Goal: Task Accomplishment & Management: Complete application form

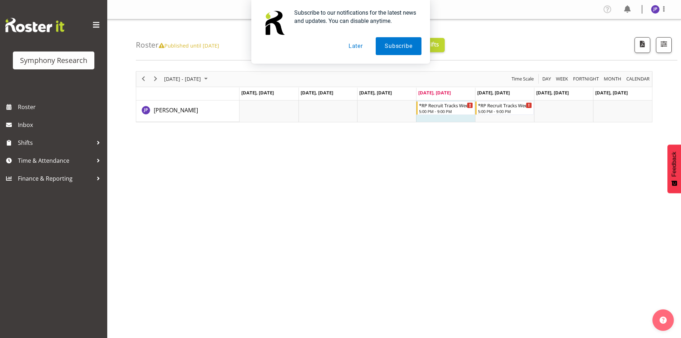
click at [353, 44] on button "Later" at bounding box center [356, 46] width 32 height 18
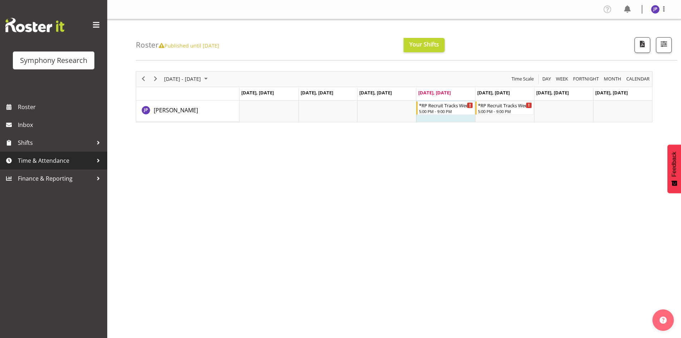
click at [97, 158] on div at bounding box center [98, 160] width 11 height 11
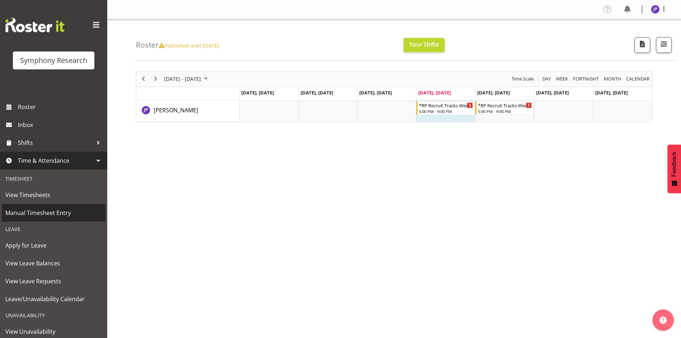
click at [58, 211] on span "Manual Timesheet Entry" at bounding box center [53, 212] width 97 height 11
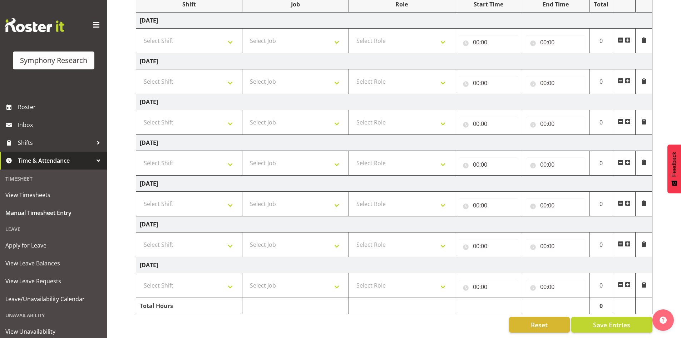
scroll to position [106, 0]
click at [231, 159] on select "Select Shift !!Weekend Residential (Roster IT Shift Label) *Business 9/10am ~ 4…" at bounding box center [189, 163] width 99 height 14
select select "48116"
click at [140, 156] on select "Select Shift !!Weekend Residential (Roster IT Shift Label) *Business 9/10am ~ 4…" at bounding box center [189, 163] width 99 height 14
click at [337, 157] on select "Select Job 550060 IF Admin 553492 World Poll Aus Wave 2 Main 2025 553493 World …" at bounding box center [295, 163] width 99 height 14
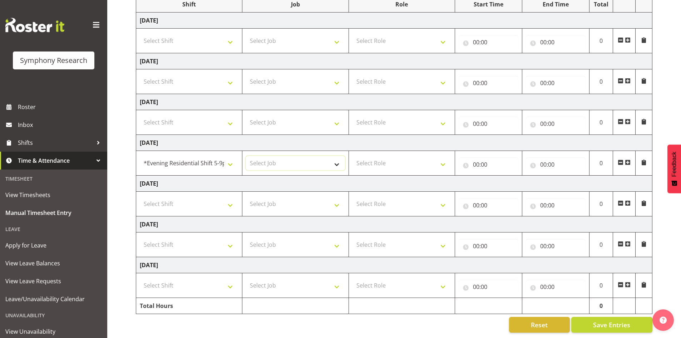
select select "10575"
click at [246, 156] on select "Select Job 550060 IF Admin 553492 World Poll Aus Wave 2 Main 2025 553493 World …" at bounding box center [295, 163] width 99 height 14
click at [443, 158] on select "Select Role Briefing Interviewing" at bounding box center [401, 163] width 99 height 14
select select "47"
click at [352, 156] on select "Select Role Briefing Interviewing" at bounding box center [401, 163] width 99 height 14
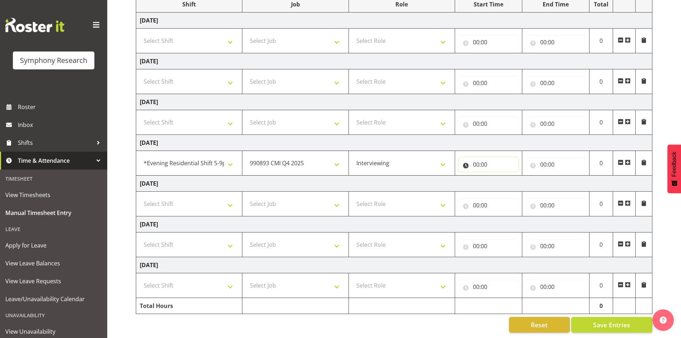
click at [484, 157] on input "00:00" at bounding box center [489, 164] width 60 height 14
click at [505, 176] on select "00 01 02 03 04 05 06 07 08 09 10 11 12 13 14 15 16 17 18 19 20 21 22 23" at bounding box center [507, 183] width 16 height 14
click at [508, 177] on select "00 01 02 03 04 05 06 07 08 09 10 11 12 13 14 15 16 17 18 19 20 21 22 23" at bounding box center [507, 183] width 16 height 14
select select "17"
click at [499, 176] on select "00 01 02 03 04 05 06 07 08 09 10 11 12 13 14 15 16 17 18 19 20 21 22 23" at bounding box center [507, 183] width 16 height 14
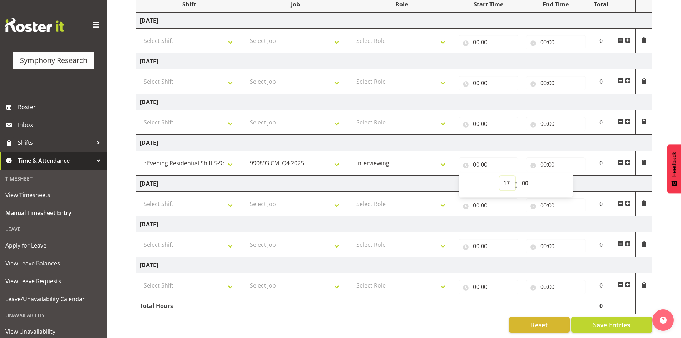
type input "17:00"
click at [542, 159] on input "00:00" at bounding box center [556, 164] width 60 height 14
click at [539, 160] on input "00:00" at bounding box center [556, 164] width 60 height 14
click at [544, 158] on input "00:00" at bounding box center [556, 164] width 60 height 14
click at [573, 177] on select "00 01 02 03 04 05 06 07 08 09 10 11 12 13 14 15 16 17 18 19 20 21 22 23" at bounding box center [575, 183] width 16 height 14
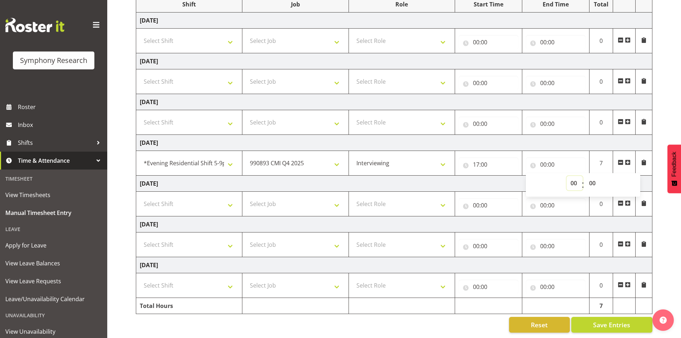
select select "21"
click at [567, 176] on select "00 01 02 03 04 05 06 07 08 09 10 11 12 13 14 15 16 17 18 19 20 21 22 23" at bounding box center [575, 183] width 16 height 14
type input "21:00"
drag, startPoint x: 573, startPoint y: 178, endPoint x: 569, endPoint y: 183, distance: 6.8
click at [573, 178] on select "00 01 02 03 04 05 06 07 08 09 10 11 12 13 14 15 16 17 18 19 20 21 22 23" at bounding box center [575, 183] width 16 height 14
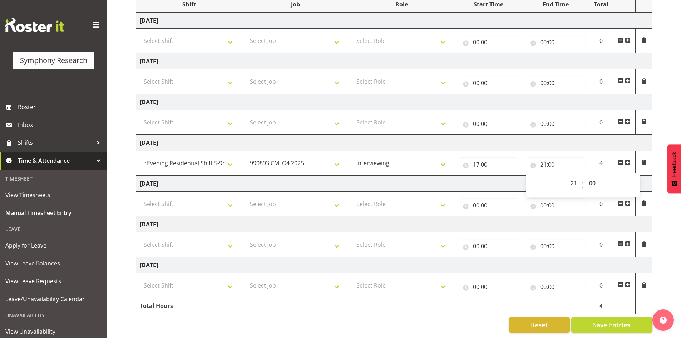
click at [492, 179] on td "Friday 10th October 2025" at bounding box center [394, 184] width 516 height 16
